Goal: Task Accomplishment & Management: Complete application form

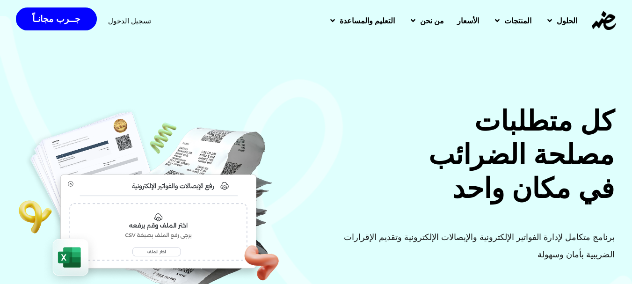
click at [457, 21] on span "الأسعار" at bounding box center [468, 20] width 22 height 11
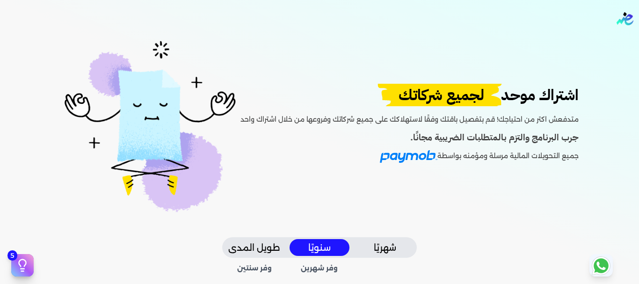
click at [271, 247] on button "طويل المدى" at bounding box center [254, 247] width 60 height 17
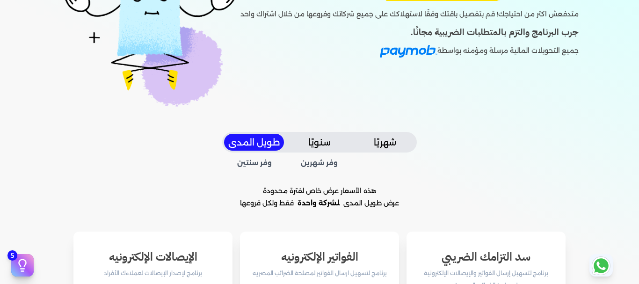
scroll to position [80, 0]
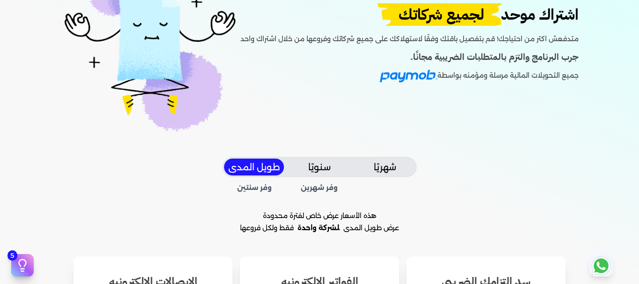
click at [385, 161] on button "شهريًا" at bounding box center [385, 167] width 60 height 17
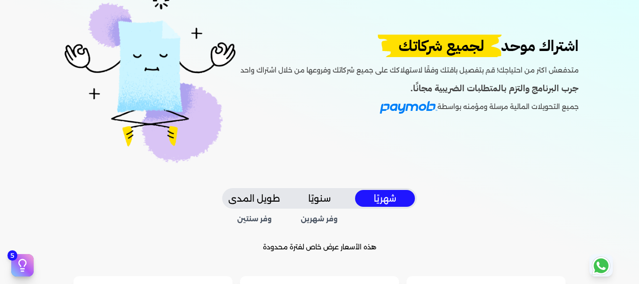
scroll to position [0, 0]
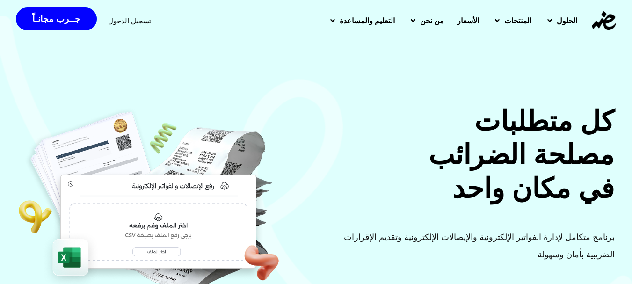
click at [125, 22] on span "تسجيل الدخول" at bounding box center [129, 20] width 43 height 7
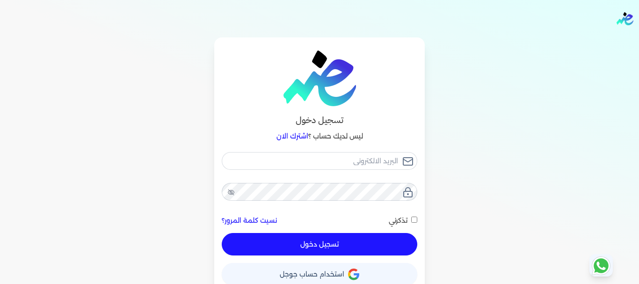
click at [295, 137] on link "اشترك الان" at bounding box center [292, 136] width 32 height 8
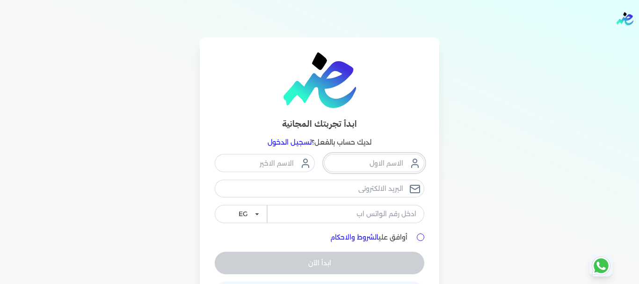
click at [374, 161] on input "text" at bounding box center [374, 163] width 100 height 18
type input "l"
type input "maged"
type input "moussa"
click at [370, 183] on input "email" at bounding box center [320, 189] width 210 height 18
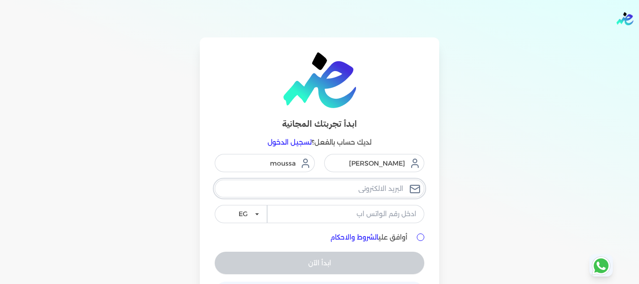
type input "dr.maged.moussa@gmail.com"
click at [349, 214] on input "tel" at bounding box center [345, 214] width 157 height 18
type input "01005215111"
click at [423, 237] on input "أوافق علي الشروط والاحكام" at bounding box center [420, 236] width 7 height 7
checkbox input "true"
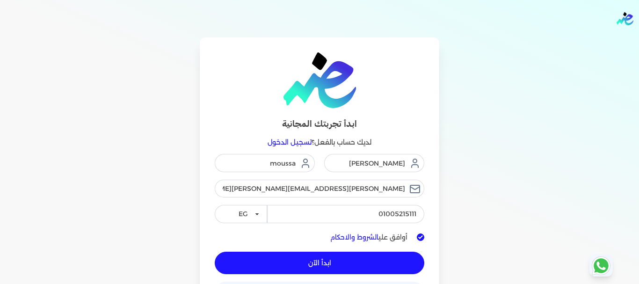
click at [339, 263] on button "ابدأ الآن" at bounding box center [320, 263] width 210 height 22
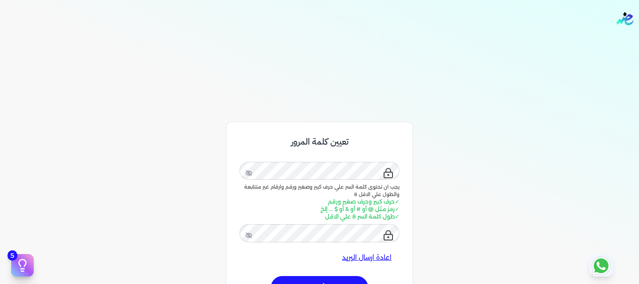
click at [306, 278] on button "تأكيد" at bounding box center [319, 287] width 97 height 22
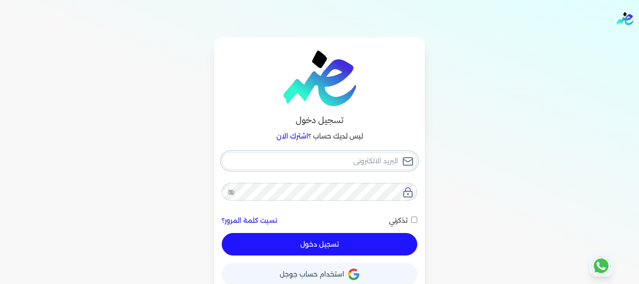
click at [363, 156] on input "email" at bounding box center [320, 161] width 196 height 18
type input "d"
checkbox input "false"
type input "dr"
checkbox input "false"
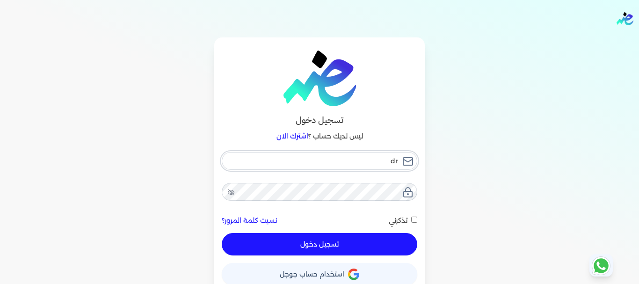
type input "dr."
checkbox input "false"
type input "dr.m"
checkbox input "false"
type input "[DOMAIN_NAME]"
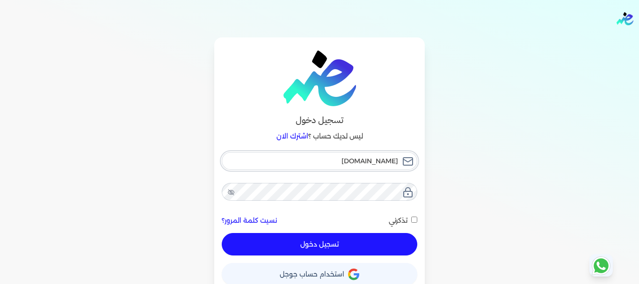
checkbox input "false"
type input "dr.mag"
checkbox input "false"
type input "dr.mage"
checkbox input "false"
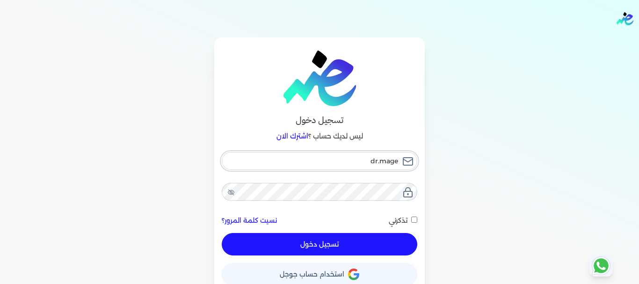
type input "[PERSON_NAME]"
checkbox input "false"
type input "[PERSON_NAME]."
checkbox input "false"
type input "[PERSON_NAME].m"
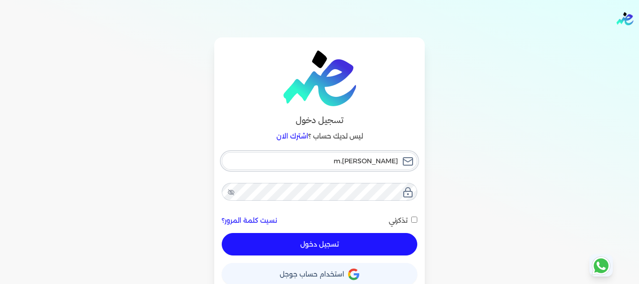
checkbox input "false"
type input "[PERSON_NAME][DOMAIN_NAME]"
checkbox input "false"
type input "[PERSON_NAME].mou"
checkbox input "false"
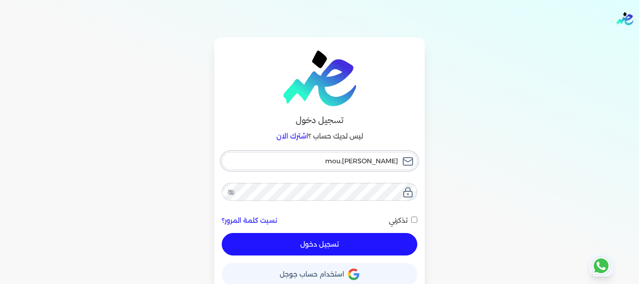
type input "[PERSON_NAME].mous"
checkbox input "false"
type input "[PERSON_NAME].[PERSON_NAME]"
checkbox input "false"
type input "[PERSON_NAME].[PERSON_NAME]"
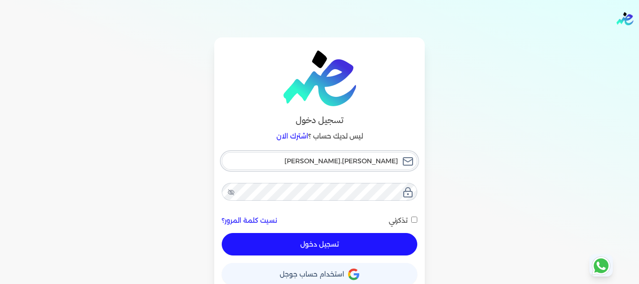
checkbox input "false"
type input "[PERSON_NAME].[PERSON_NAME]@"
checkbox input "false"
type input "dr.maged.moussa@g"
checkbox input "false"
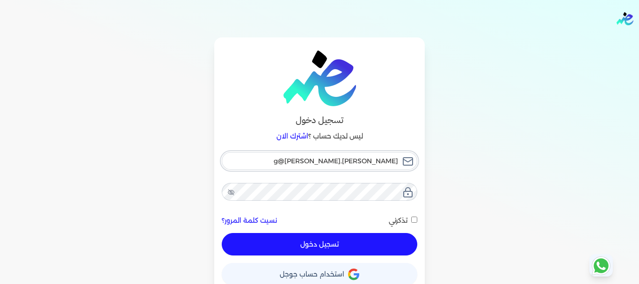
type input "dr.maged.moussa@gm"
checkbox input "false"
type input "dr.maged.moussa@gma"
checkbox input "false"
type input "dr.maged.moussa@gmai"
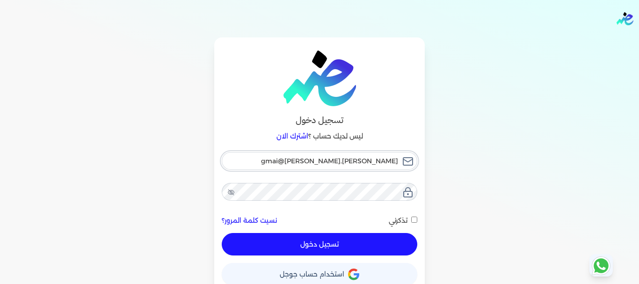
checkbox input "false"
type input "dr.maged.moussa@gmail"
checkbox input "false"
type input "dr.maged.moussa@gmail."
checkbox input "false"
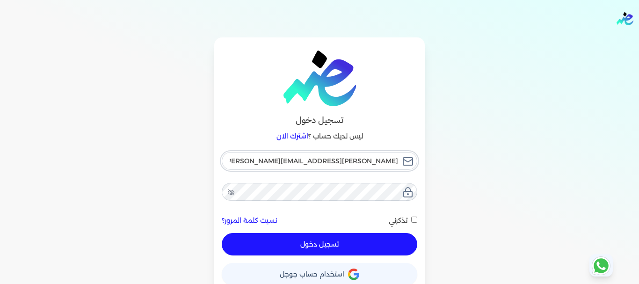
type input "dr.maged.moussa@gmail.c"
checkbox input "false"
type input "dr.maged.moussa@gmail.co"
checkbox input "false"
type input "dr.maged.moussa@gmail.com"
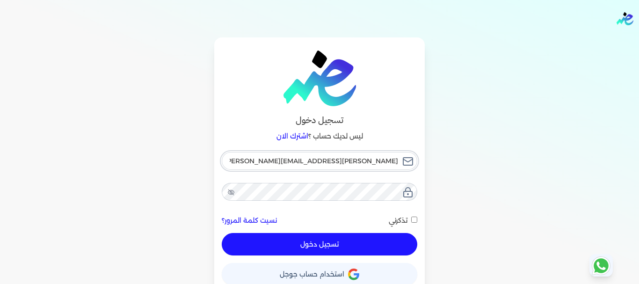
checkbox input "false"
type input "dr.maged.moussa@gmail.com"
click at [414, 218] on input "تذكرني" at bounding box center [414, 220] width 6 height 6
checkbox input "true"
click at [341, 239] on button "تسجيل دخول" at bounding box center [320, 244] width 196 height 22
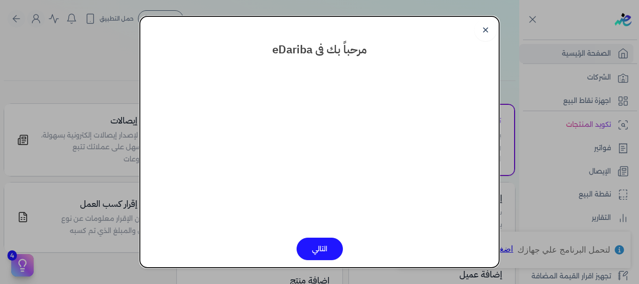
click at [311, 245] on button "التالي" at bounding box center [320, 249] width 46 height 22
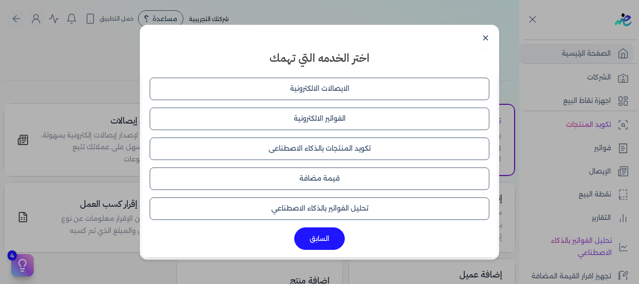
click at [358, 90] on button "الايصالات الالكترونية" at bounding box center [320, 89] width 340 height 22
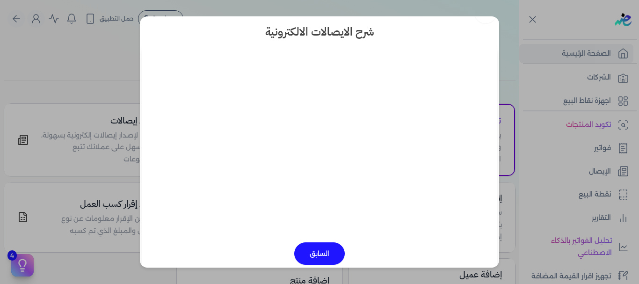
scroll to position [25, 0]
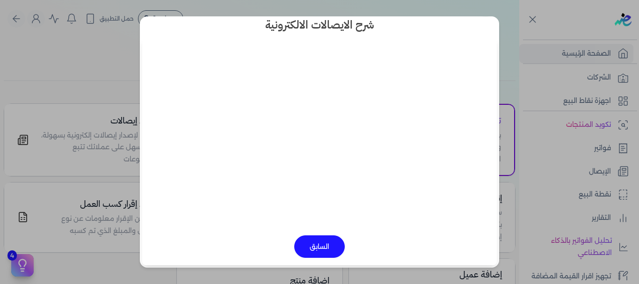
click at [21, 263] on dialog "✕ شرح الايصالات الالكترونية السابق" at bounding box center [319, 142] width 639 height 284
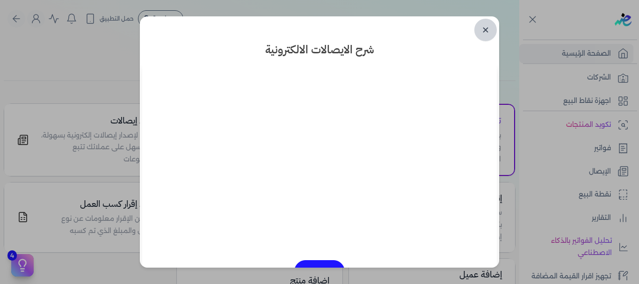
click at [488, 26] on link "✕" at bounding box center [485, 30] width 22 height 22
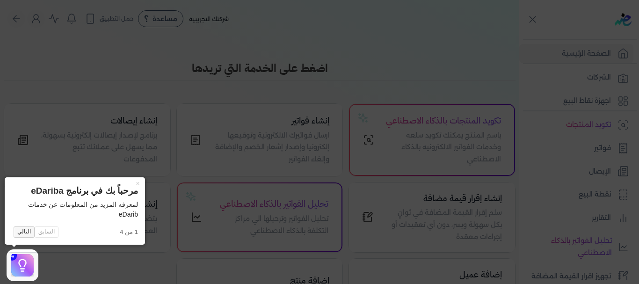
click at [25, 232] on button "التالي" at bounding box center [24, 231] width 21 height 11
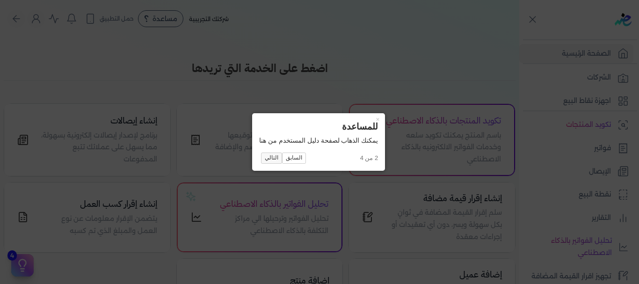
click at [272, 161] on button "التالي" at bounding box center [271, 157] width 21 height 11
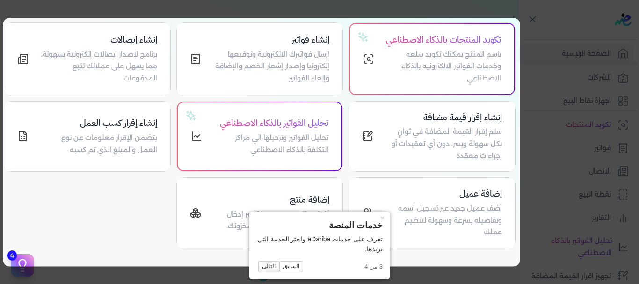
click at [270, 265] on button "التالي" at bounding box center [268, 266] width 21 height 11
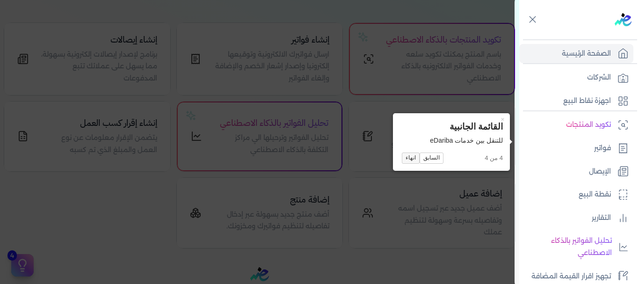
click at [406, 157] on button "انهاء" at bounding box center [411, 157] width 18 height 11
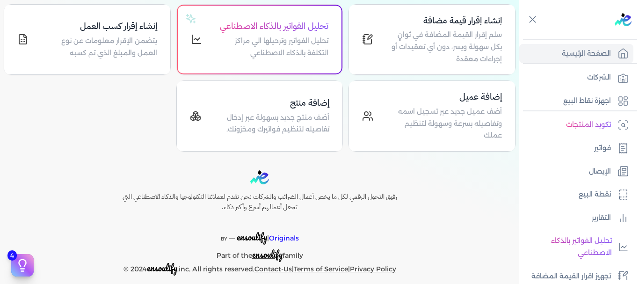
scroll to position [201, 0]
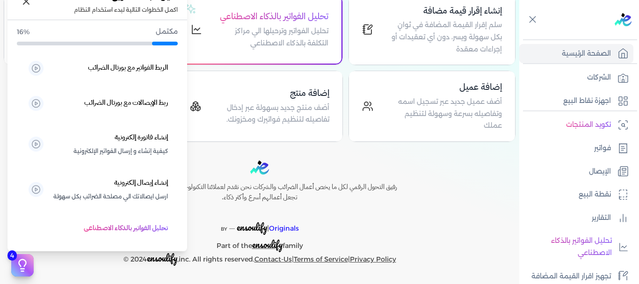
click at [23, 267] on icon at bounding box center [22, 265] width 14 height 14
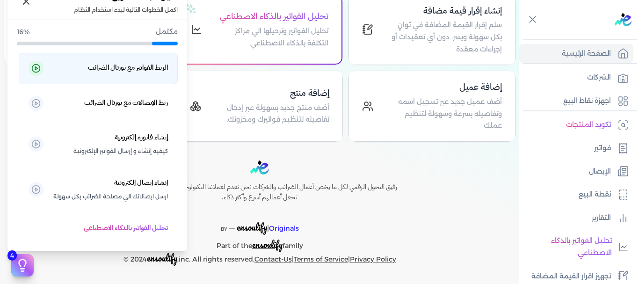
click at [88, 69] on h5 "الربط الفواتير مع بورتال الضرائب" at bounding box center [128, 68] width 80 height 12
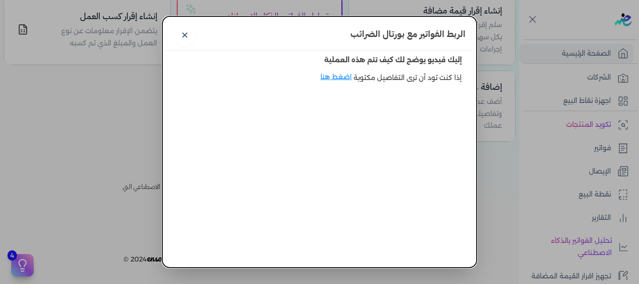
scroll to position [35, 0]
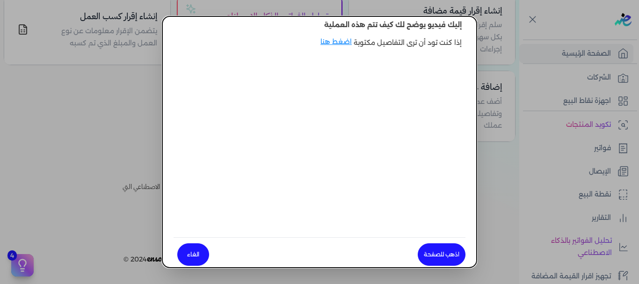
click at [443, 256] on link "اذهب للصفحة" at bounding box center [442, 254] width 48 height 22
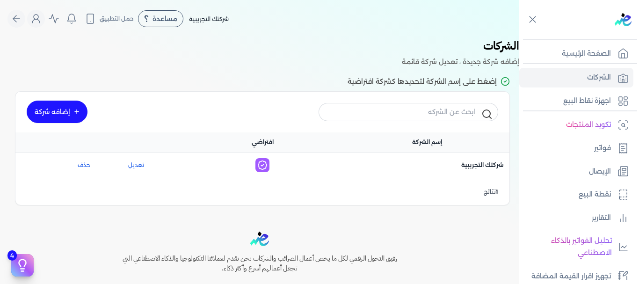
click at [68, 114] on link "إضافه شركة" at bounding box center [57, 112] width 61 height 22
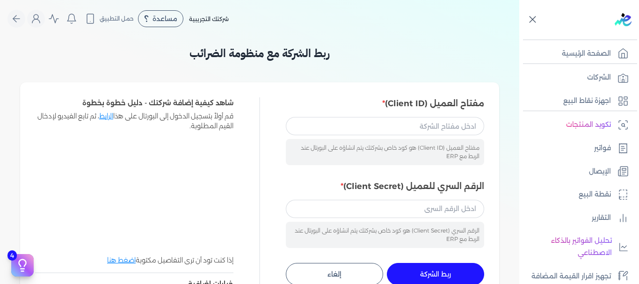
click at [532, 16] on icon at bounding box center [533, 20] width 12 height 12
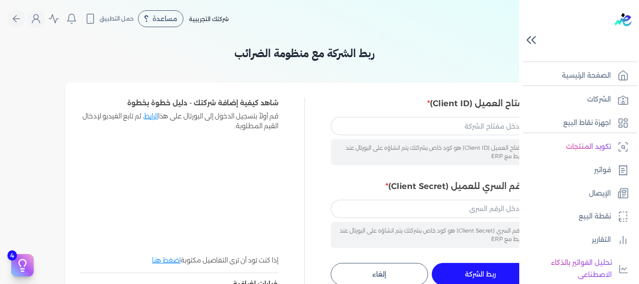
click at [531, 41] on icon at bounding box center [531, 40] width 16 height 16
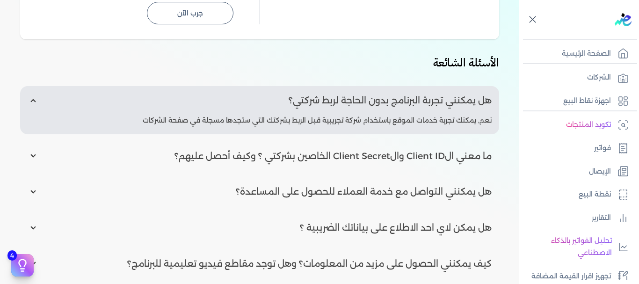
scroll to position [311, 0]
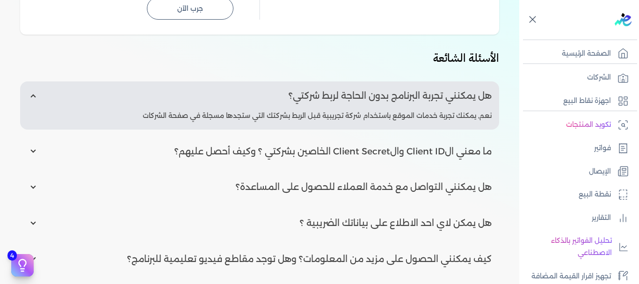
click at [35, 151] on input "radio" at bounding box center [259, 151] width 479 height 29
radio input "true"
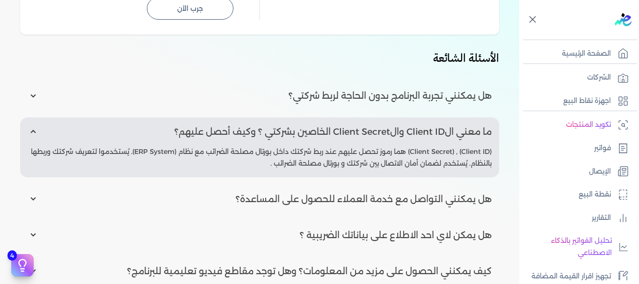
click at [34, 196] on input "radio" at bounding box center [259, 199] width 479 height 29
radio input "true"
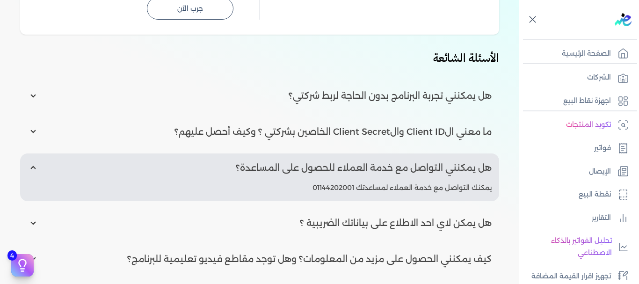
click at [35, 221] on input "radio" at bounding box center [259, 223] width 479 height 29
radio input "true"
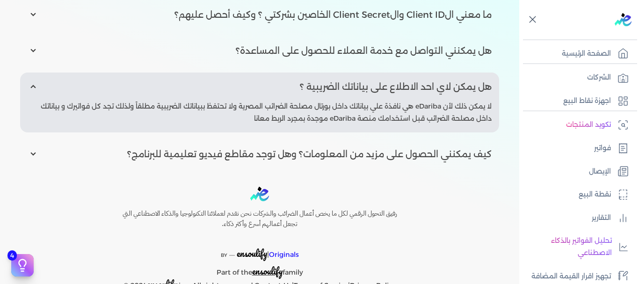
scroll to position [431, 0]
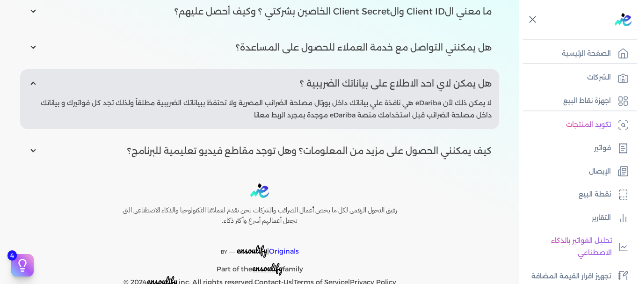
click at [34, 150] on input "radio" at bounding box center [259, 151] width 479 height 29
radio input "true"
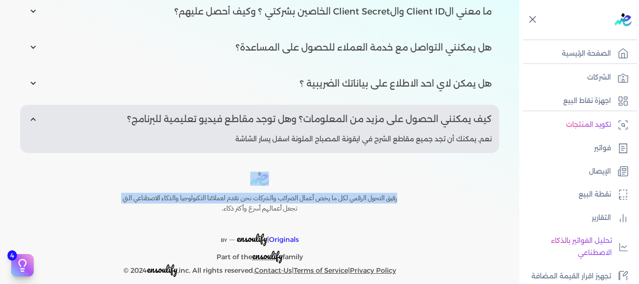
drag, startPoint x: 4, startPoint y: 196, endPoint x: 0, endPoint y: 137, distance: 60.0
click at [0, 137] on div "Toggle Navigation الاسعار العمولات مساعدة خدمة العملاء دليل المستخدم تسجيل الدخ…" at bounding box center [259, 142] width 519 height 284
click at [18, 197] on div "رفيق التحول الرقمي لكل ما يخص أعمال الضرائب والشركات نحن نقدم لعملائنا التكنولو…" at bounding box center [259, 224] width 519 height 105
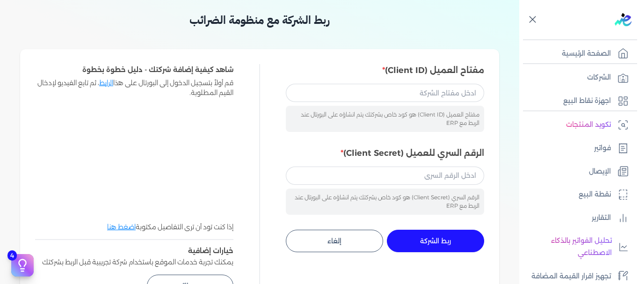
scroll to position [22, 0]
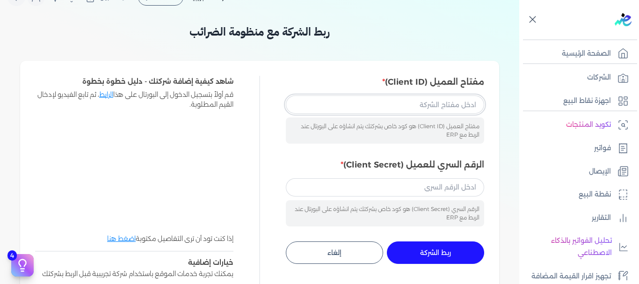
click at [349, 102] on input "مفتاح العميل (Client ID)" at bounding box center [385, 104] width 198 height 18
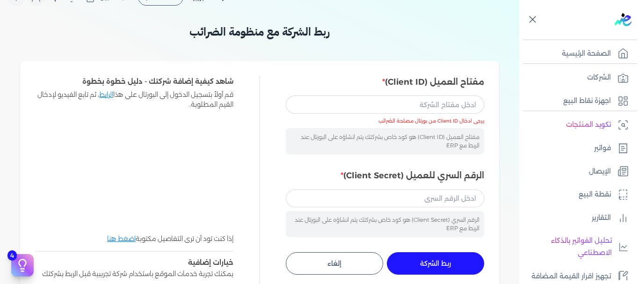
click at [498, 25] on h3 "ربط الشركة مع منظومة الضرائب" at bounding box center [259, 31] width 479 height 17
click at [458, 103] on input "مفتاح العميل (Client ID)" at bounding box center [385, 104] width 198 height 18
paste input "ad088b5c-cdd2-4310-be08-9a1fe4dfa8af"
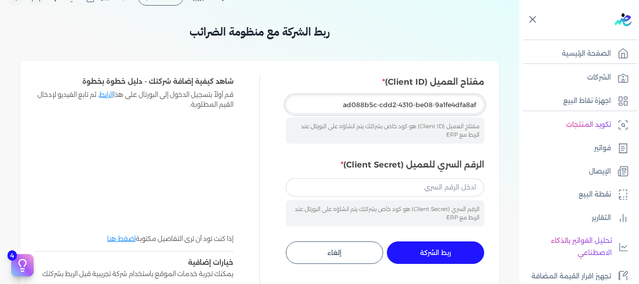
type input "ad088b5c-cdd2-4310-be08-9a1fe4dfa8af"
click at [478, 19] on div "Toggle Navigation الاسعار العمولات مساعدة خدمة العملاء دليل المستخدم تسجيل الدخ…" at bounding box center [259, 142] width 519 height 284
click at [435, 190] on input "الرقم السري للعميل (Client Secret)" at bounding box center [385, 187] width 198 height 18
paste input "cb9e1550-d39b-4016-9a6e-294277b52dce"
type input "cb9e1550-d39b-4016-9a6e-294277b52dce"
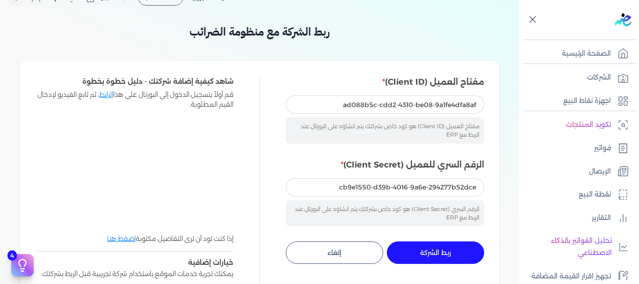
click at [428, 257] on button "ربط الشركة جاري التنفيذ" at bounding box center [435, 252] width 97 height 22
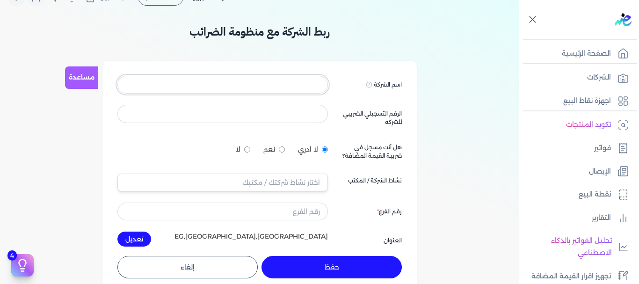
click at [313, 85] on input at bounding box center [222, 85] width 210 height 18
type input "عيادة دكتور ماجد ابراهيم احمد موسي"
click at [303, 110] on input at bounding box center [222, 114] width 210 height 18
type input "249739658"
click at [226, 182] on input "text" at bounding box center [222, 183] width 210 height 18
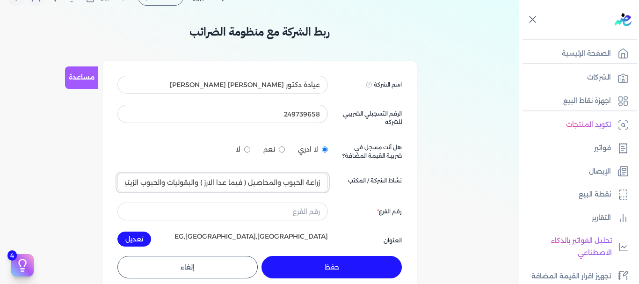
click at [250, 178] on input "زراعة الحبوب والمحاصيل ( فيما عدا الارز ) والبقوليات والحبوب الزيتية 0111" at bounding box center [222, 183] width 210 height 18
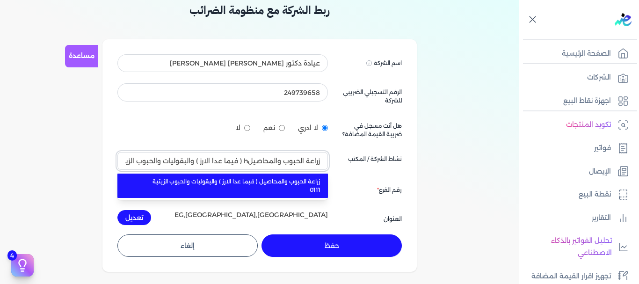
scroll to position [0, 0]
type input "( فيما عدا الارز ) والبقوليات والحبوب الزيتية 0111"
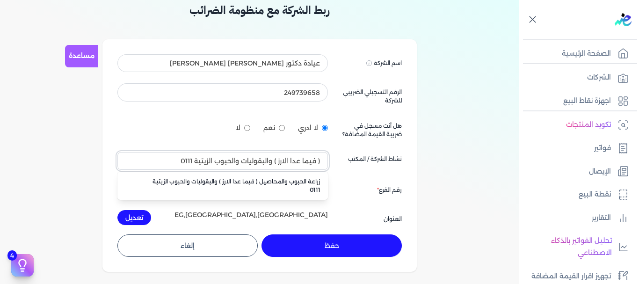
drag, startPoint x: 169, startPoint y: 161, endPoint x: 365, endPoint y: 145, distance: 196.1
click at [365, 145] on div "اسم الشركة Displayed on public forums, such as Preline عيادة دكتور ماجد ابراهيم…" at bounding box center [259, 139] width 284 height 171
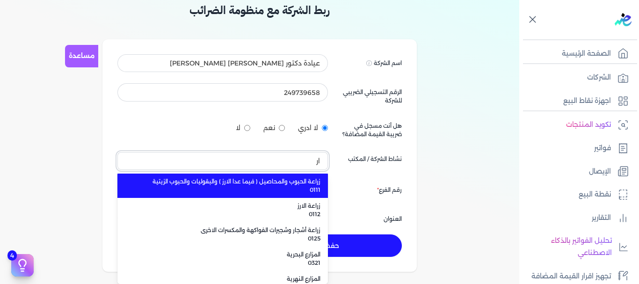
type input "ا"
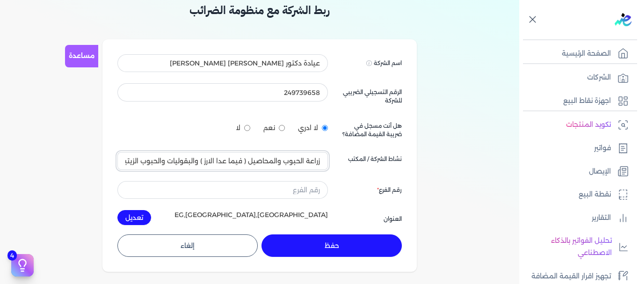
click at [297, 160] on input "زراعة الحبوب والمحاصيل ( فيما عدا الارز ) والبقوليات والحبوب الزيتية 0111" at bounding box center [222, 161] width 210 height 18
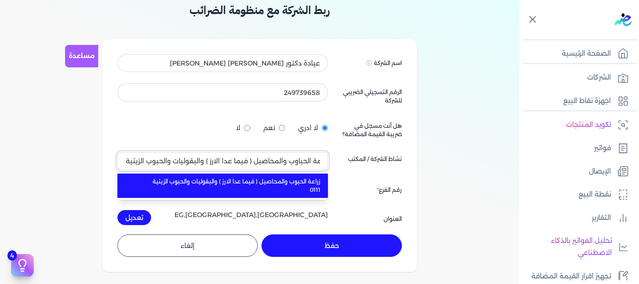
scroll to position [0, 0]
drag, startPoint x: 128, startPoint y: 160, endPoint x: 317, endPoint y: 148, distance: 189.4
click at [317, 148] on div "اسم الشركة Displayed on public forums, such as Preline عيادة دكتور ماجد ابراهيم…" at bounding box center [259, 139] width 284 height 171
drag, startPoint x: 296, startPoint y: 156, endPoint x: 341, endPoint y: 159, distance: 44.5
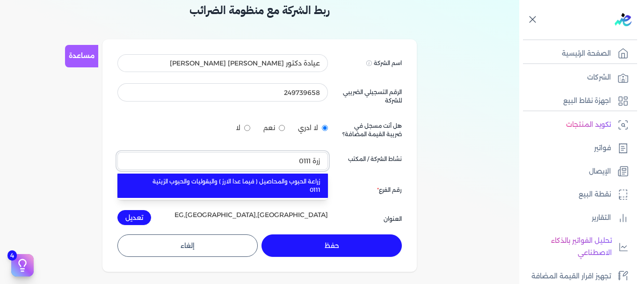
click at [341, 159] on div "اسم الشركة Displayed on public forums, such as Preline عيادة دكتور ماجد ابراهيم…" at bounding box center [259, 139] width 284 height 171
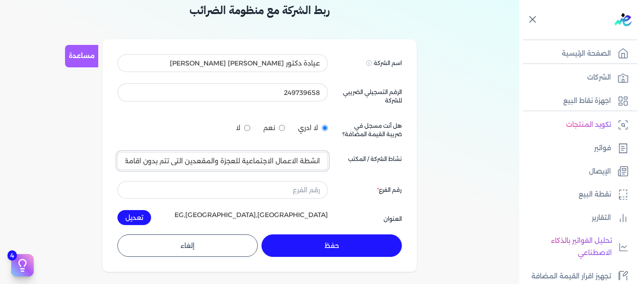
scroll to position [0, -10]
drag, startPoint x: 121, startPoint y: 161, endPoint x: 296, endPoint y: 160, distance: 174.5
click at [296, 160] on input "انشطة الاعمال الاجتماعية للعجزة والمقعدين التى تتم بدون اقامة 8810" at bounding box center [222, 161] width 210 height 18
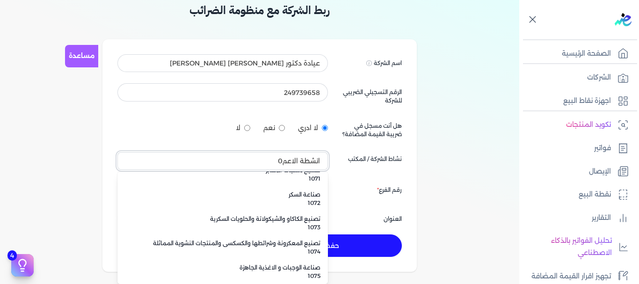
scroll to position [5654, 0]
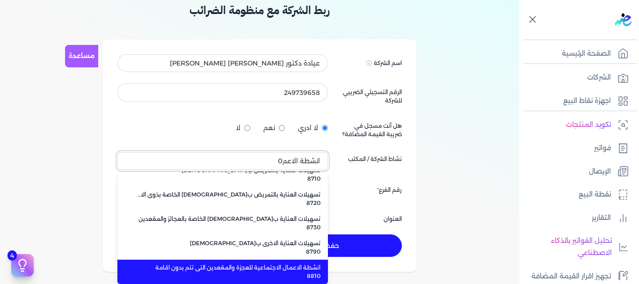
drag, startPoint x: 254, startPoint y: 156, endPoint x: 353, endPoint y: 165, distance: 99.1
click at [353, 165] on div "اسم الشركة Displayed on public forums, such as Preline عيادة دكتور ماجد ابراهيم…" at bounding box center [259, 139] width 284 height 171
type input "ا"
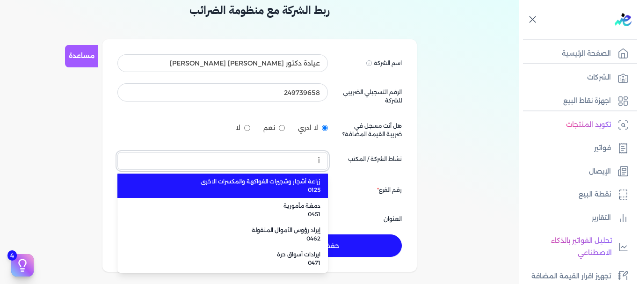
scroll to position [0, 0]
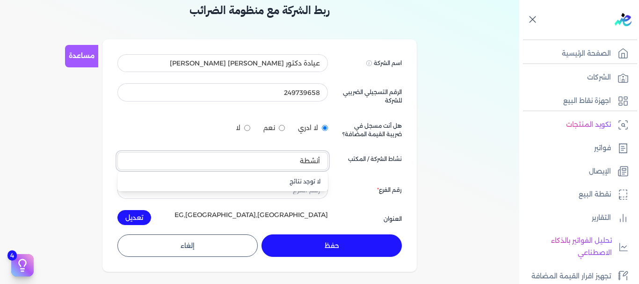
click at [117, 152] on button "أنشطة" at bounding box center [222, 161] width 210 height 18
click at [117, 152] on button "أنشطة العيادات" at bounding box center [222, 161] width 210 height 18
type input "أ"
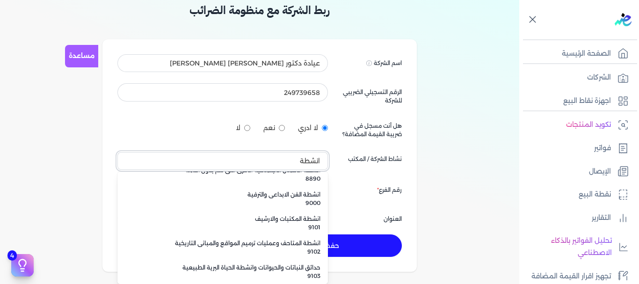
scroll to position [1909, 0]
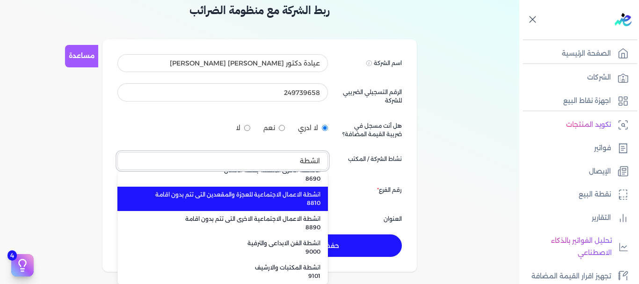
click at [117, 152] on button "انشطة" at bounding box center [222, 161] width 210 height 18
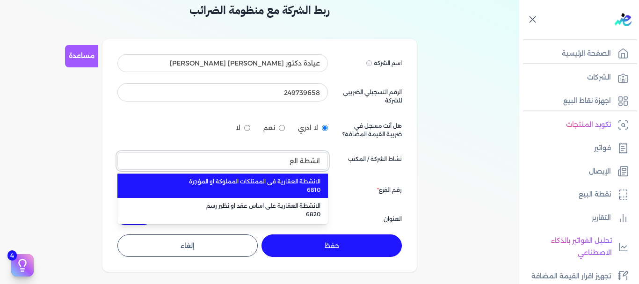
scroll to position [0, 0]
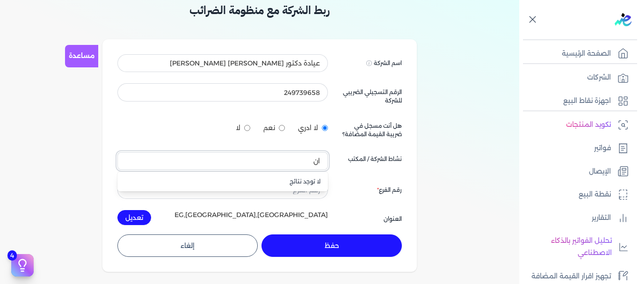
type input "ا"
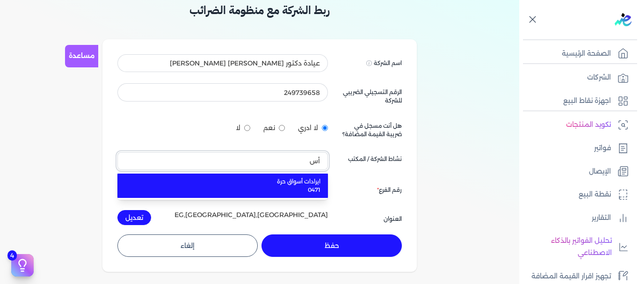
type input "أ"
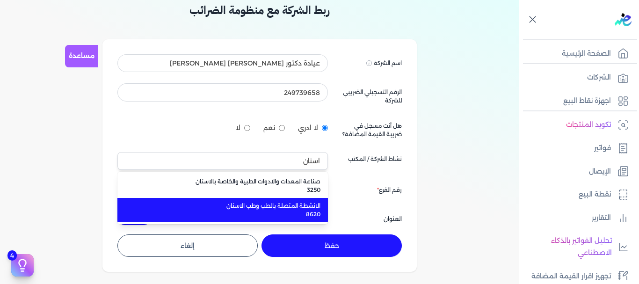
click at [292, 207] on span "الانشطة المتصلة بالطب وطب الاسنان" at bounding box center [228, 206] width 184 height 8
type input "الانشطة المتصلة بالطب وطب الاسنان 8620"
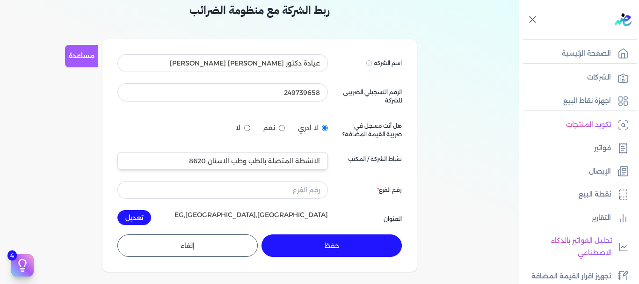
click at [83, 61] on link "مساعدة" at bounding box center [81, 56] width 33 height 22
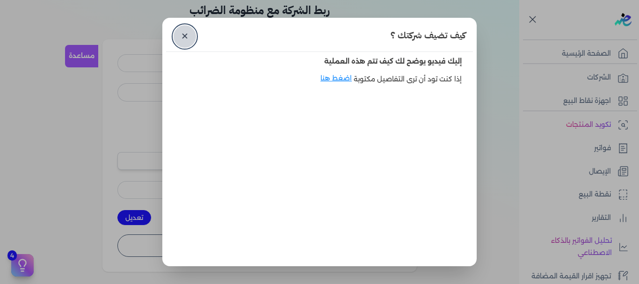
click at [181, 37] on link "✕" at bounding box center [185, 36] width 22 height 22
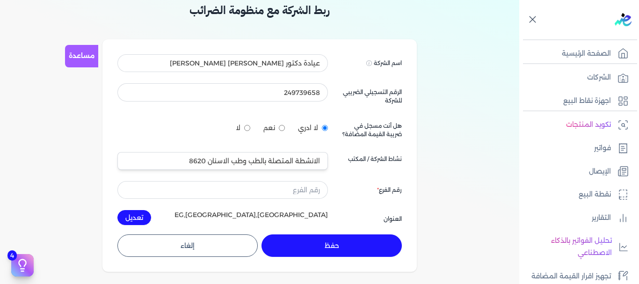
click at [341, 240] on button "حفظ" at bounding box center [331, 245] width 140 height 22
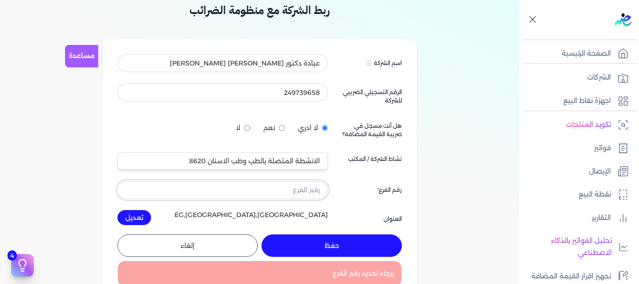
click at [308, 191] on input "text" at bounding box center [222, 190] width 210 height 18
type input "1"
type input "الشروق"
click at [338, 245] on button "حفظ" at bounding box center [331, 245] width 140 height 22
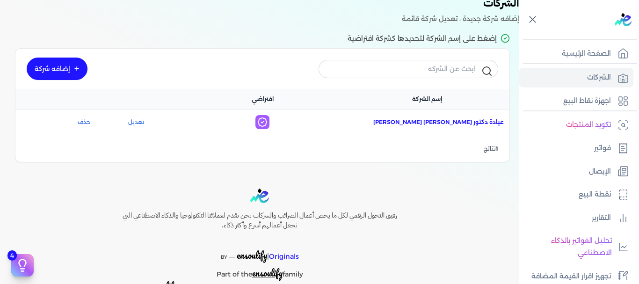
click at [452, 123] on span "اسم الشركة : عيادة دكتور ماجد ابراهيم احمد موسي" at bounding box center [438, 122] width 131 height 8
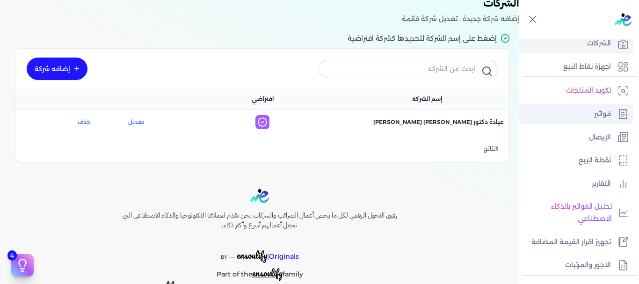
scroll to position [33, 0]
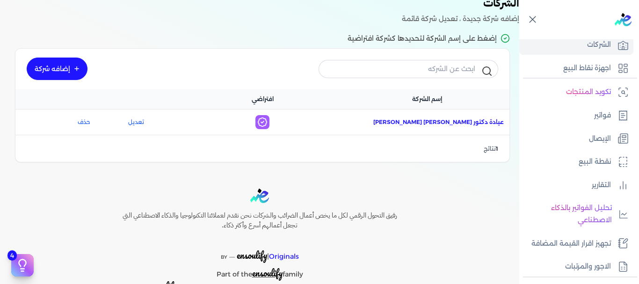
click at [454, 124] on span "اسم الشركة : عيادة دكتور ماجد ابراهيم احمد موسي" at bounding box center [438, 122] width 131 height 8
click at [143, 122] on link "تعديل" at bounding box center [135, 122] width 61 height 8
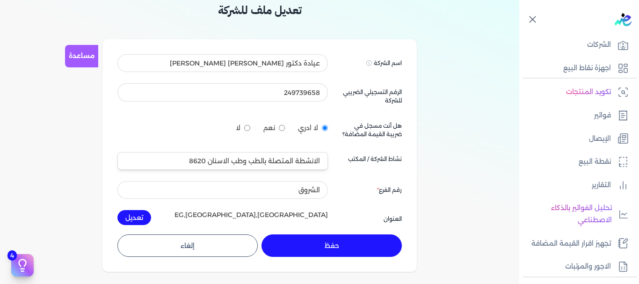
click at [43, 138] on div "تعديل ملف للشركة مساعدة اسم الشركة Displayed on public forums, such as Preline …" at bounding box center [259, 256] width 519 height 508
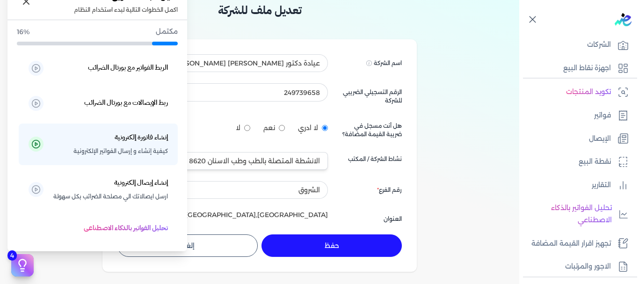
click at [20, 262] on icon at bounding box center [22, 263] width 7 height 7
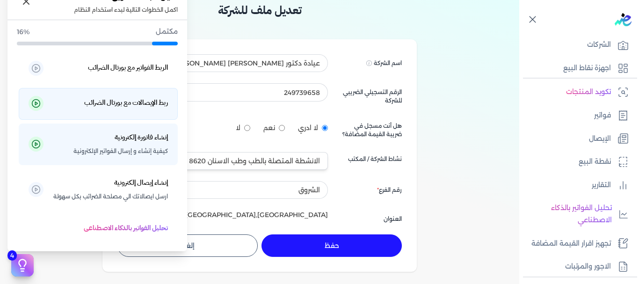
click at [104, 108] on h5 "ربط الإيصالات مع بورتال الضرائب" at bounding box center [126, 103] width 84 height 12
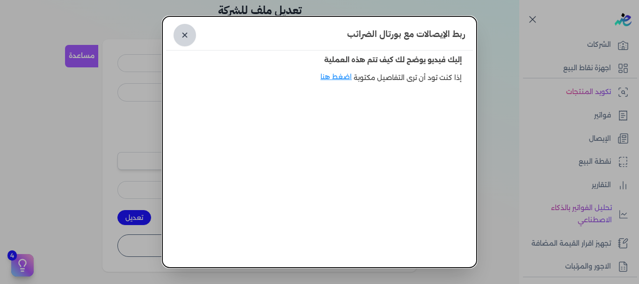
click at [193, 36] on link "✕" at bounding box center [185, 35] width 22 height 22
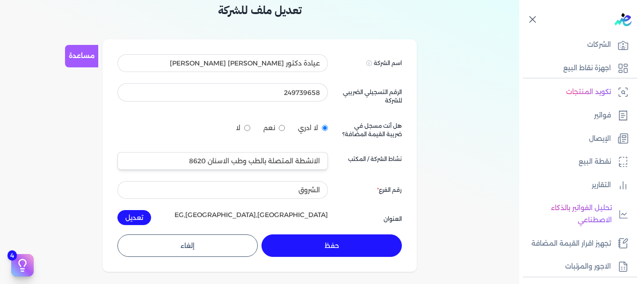
click at [193, 251] on div "4 دليل البدء السريع اكمل الخطوات التالية لبدء استخدام النظام مكتمل 16% الربط ال…" at bounding box center [187, 249] width 15 height 10
click at [58, 236] on div "تعديل ملف للشركة مساعدة اسم الشركة Displayed on public forums, such as Preline …" at bounding box center [259, 256] width 519 height 508
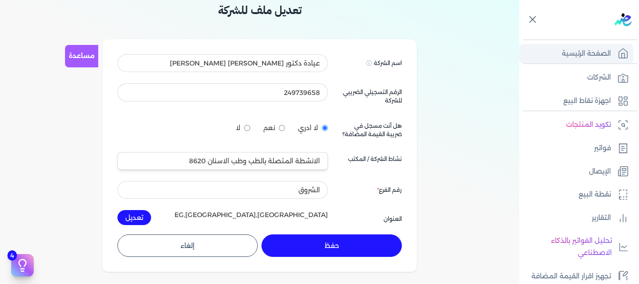
click at [582, 48] on p "الصفحة الرئيسية" at bounding box center [586, 54] width 49 height 12
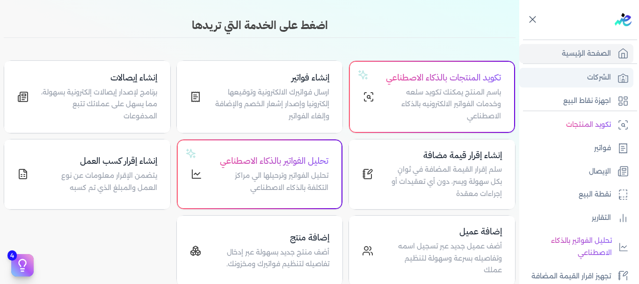
click at [600, 74] on p "الشركات" at bounding box center [599, 78] width 24 height 12
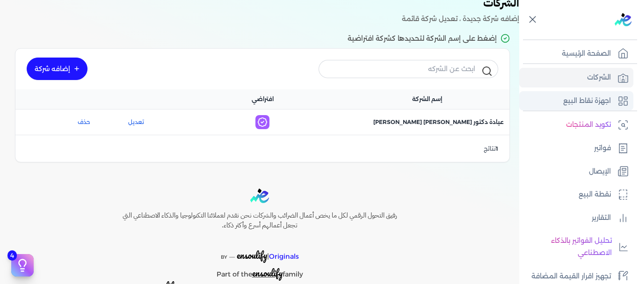
click at [599, 98] on p "اجهزة نقاط البيع" at bounding box center [587, 101] width 48 height 12
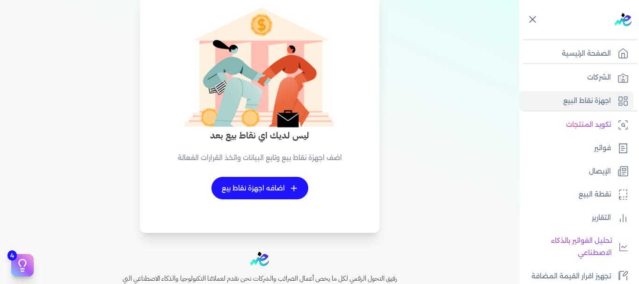
click at [282, 185] on link "+ اضافه اجهزة نقاط بيع" at bounding box center [259, 188] width 97 height 22
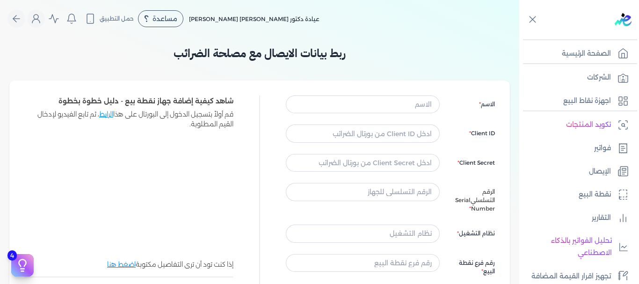
click at [107, 262] on link "اضغط هنا" at bounding box center [121, 264] width 29 height 8
click at [171, 54] on link "دليل المستخدم" at bounding box center [171, 59] width 55 height 13
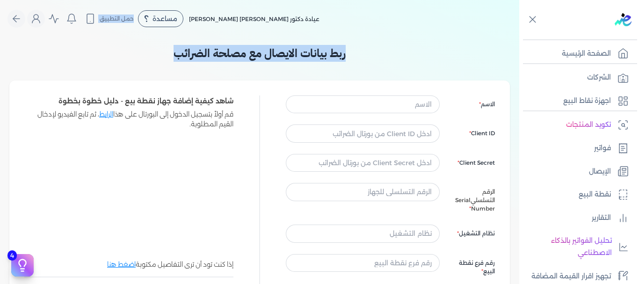
drag, startPoint x: 65, startPoint y: 41, endPoint x: 158, endPoint y: -33, distance: 118.5
click at [158, 0] on html "برجاء مراجعة صحة رقم التسجيل الضريبي : 249739658 من هنا Dismiss ✕ ✕ استهلكت 100…" at bounding box center [319, 142] width 639 height 284
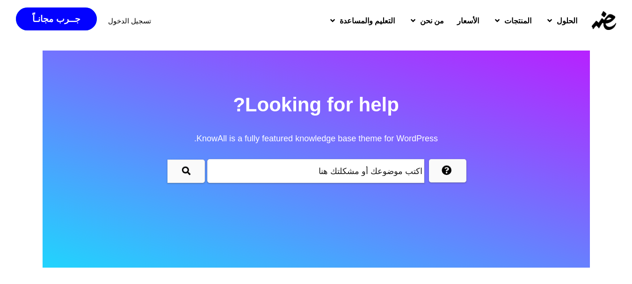
click at [236, 178] on input "text" at bounding box center [315, 171] width 217 height 24
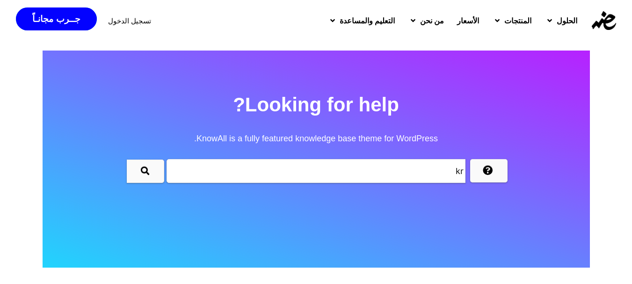
type input "k"
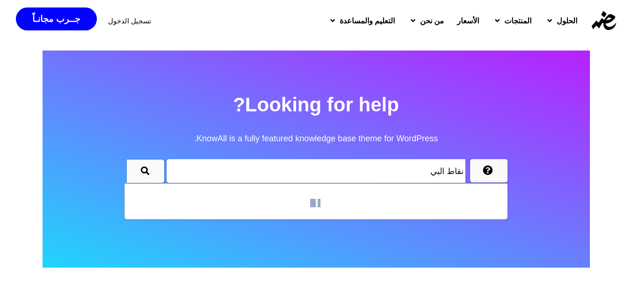
type input "نقاط البيع"
